Goal: Transaction & Acquisition: Purchase product/service

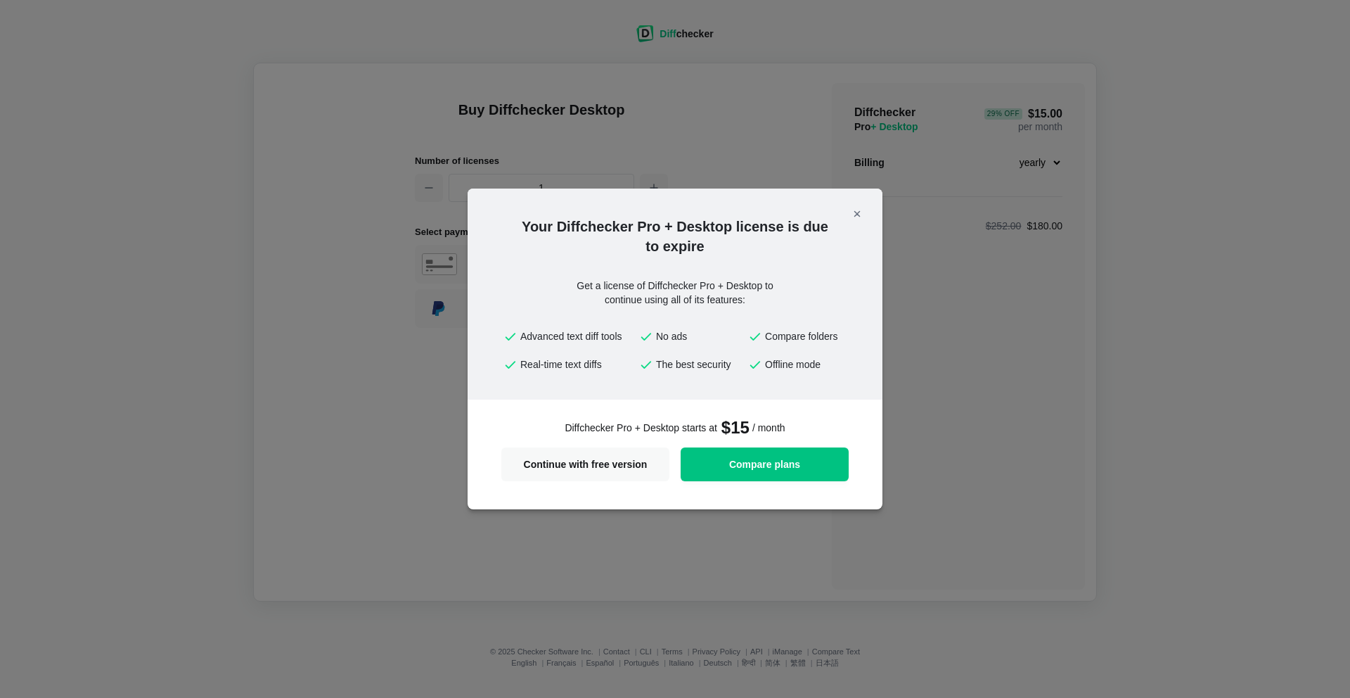
click at [256, 193] on div "Your Diffchecker Pro + Desktop license is due to expire Get a license of Diffch…" at bounding box center [675, 349] width 1350 height 698
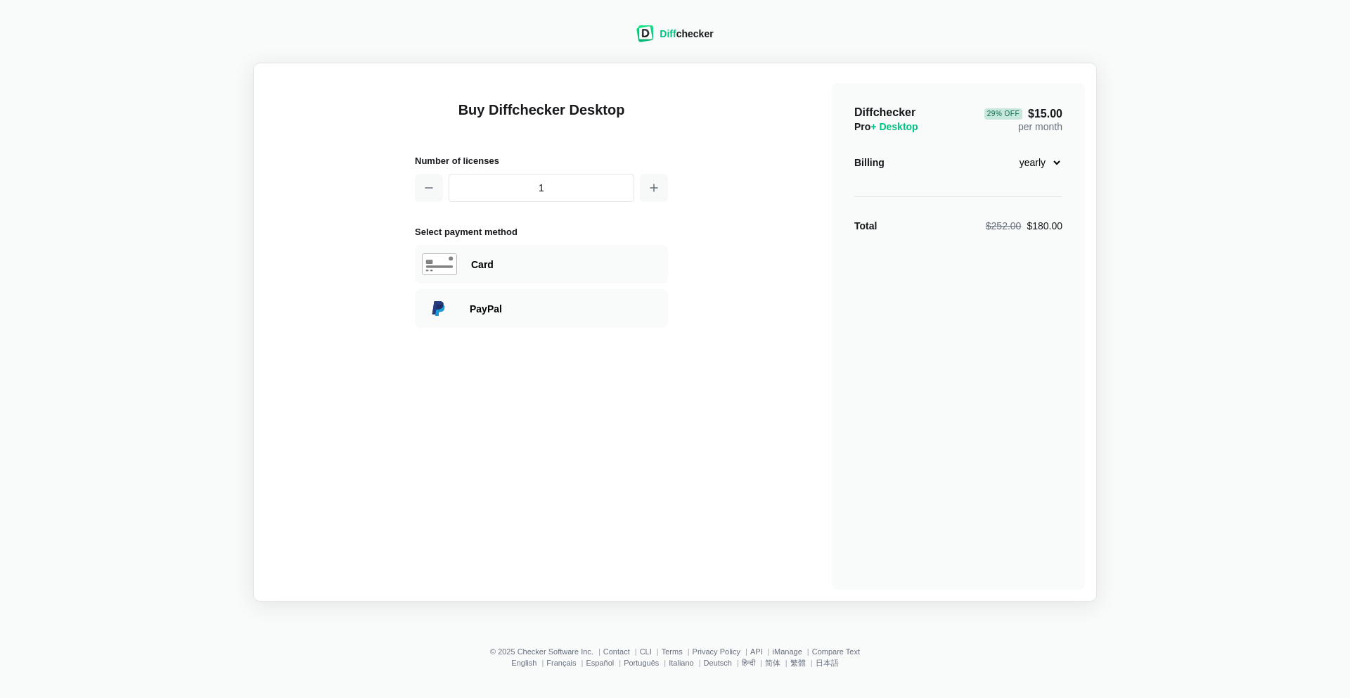
click at [1032, 164] on select "monthly yearly" at bounding box center [1032, 162] width 60 height 24
click at [1002, 150] on select "monthly yearly" at bounding box center [1032, 162] width 60 height 24
click at [1030, 162] on select "monthly yearly" at bounding box center [1032, 162] width 60 height 24
select select "desktop-yearly-180"
click at [1002, 150] on select "monthly yearly" at bounding box center [1032, 162] width 60 height 24
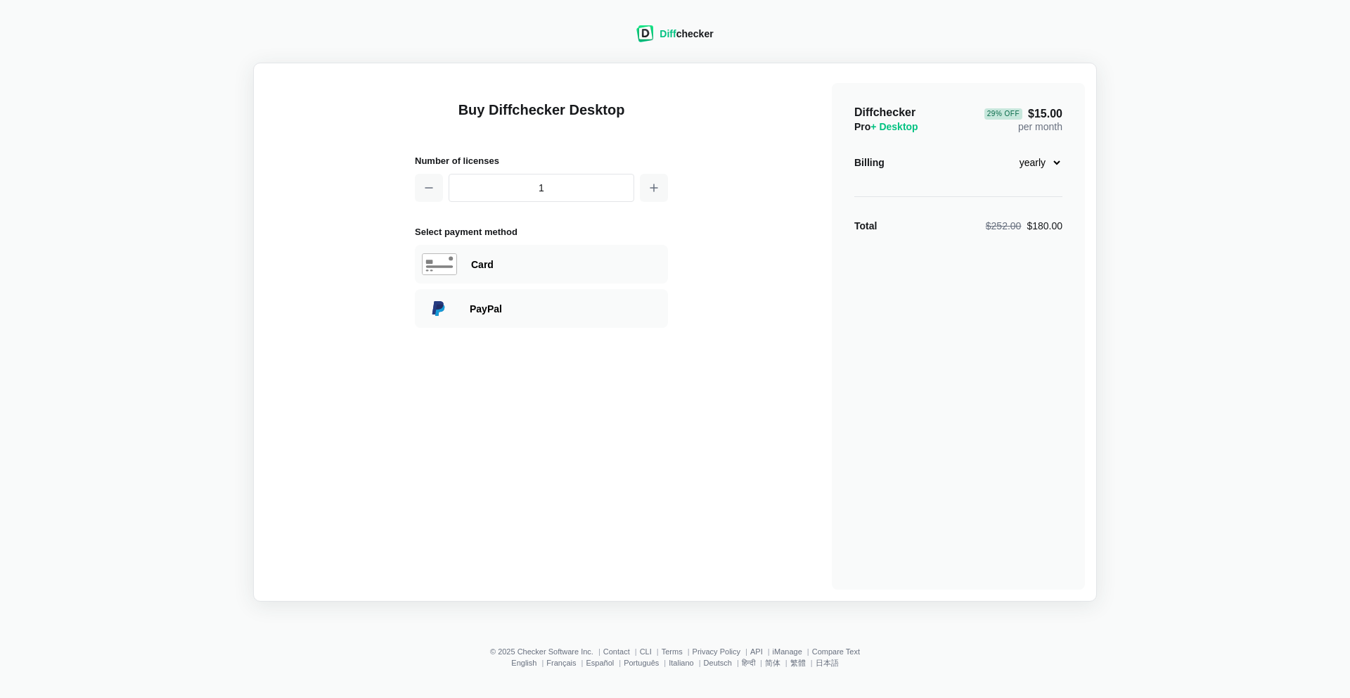
click at [956, 179] on div "Diffchecker Pro + Desktop 29 % Off $15.00 per month Billing monthly yearly Tota…" at bounding box center [958, 336] width 253 height 506
